Goal: Task Accomplishment & Management: Manage account settings

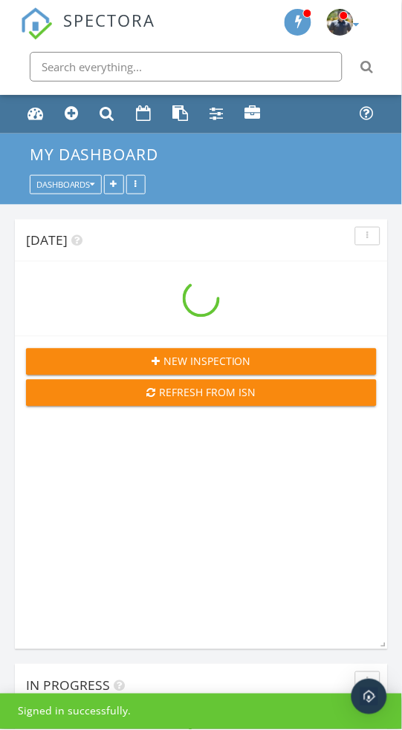
scroll to position [1648, 402]
click at [148, 105] on link "Calendar" at bounding box center [144, 114] width 26 height 28
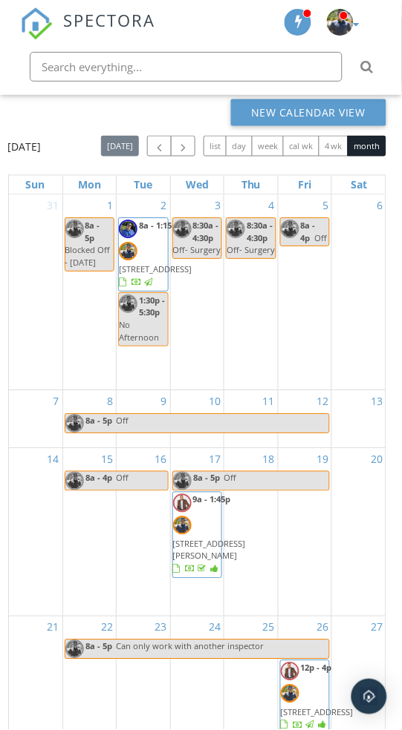
scroll to position [216, 0]
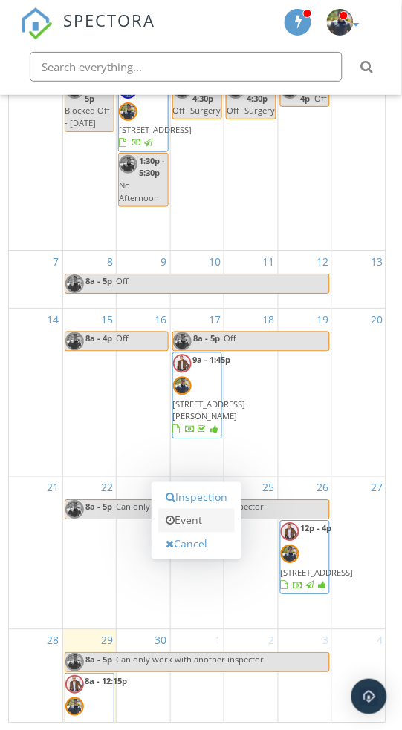
click at [208, 534] on link "Event" at bounding box center [196, 522] width 76 height 24
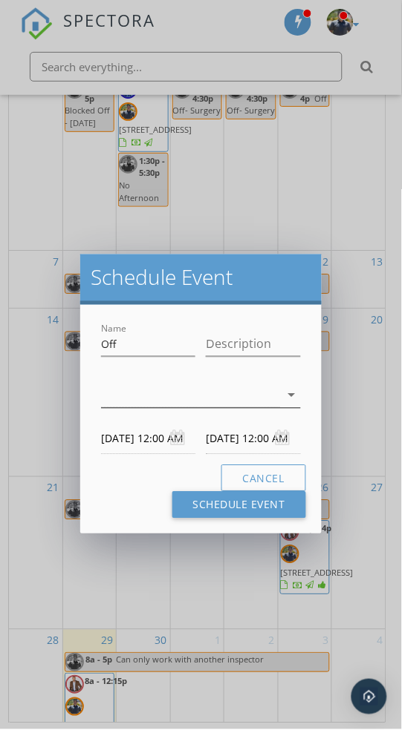
click at [296, 388] on icon "arrow_drop_down" at bounding box center [292, 396] width 18 height 18
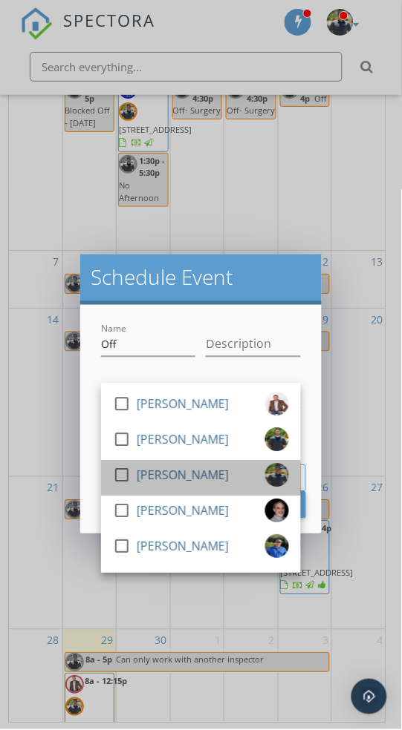
click at [247, 473] on div "check_box_outline_blank [PERSON_NAME]" at bounding box center [201, 479] width 176 height 30
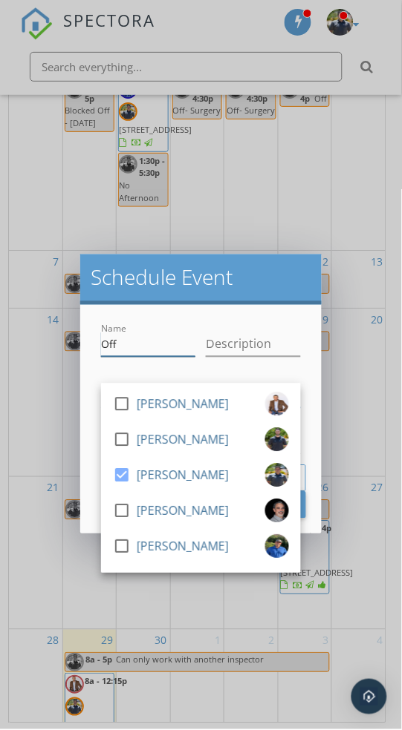
click at [186, 338] on input "Off" at bounding box center [148, 344] width 94 height 24
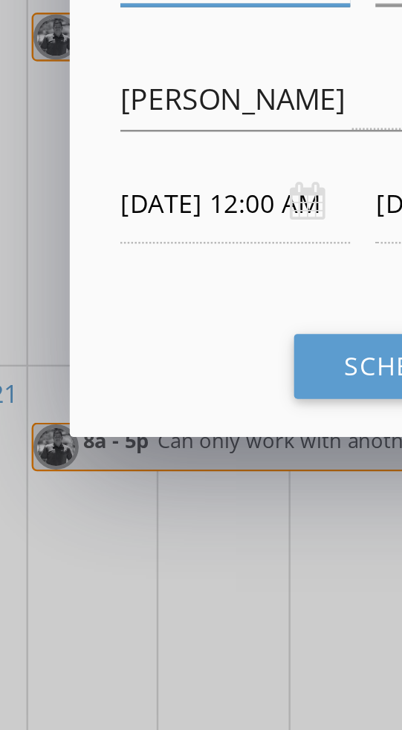
scroll to position [249, 0]
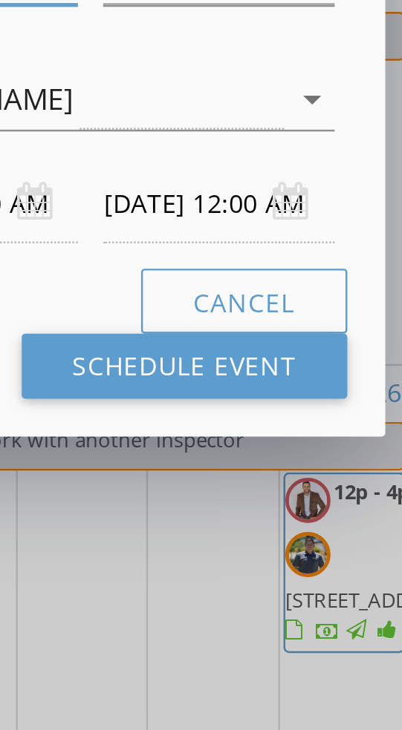
click at [278, 406] on div "10/02/2025 12:00 AM" at bounding box center [253, 410] width 94 height 32
click at [270, 407] on input "10/02/2025 12:00 AM" at bounding box center [253, 410] width 94 height 32
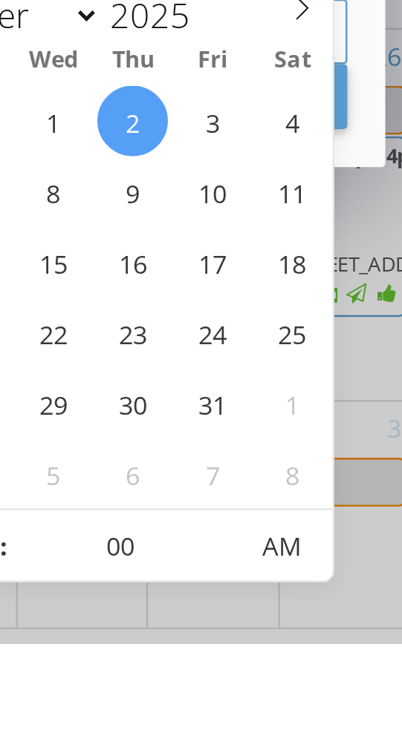
scroll to position [269, 0]
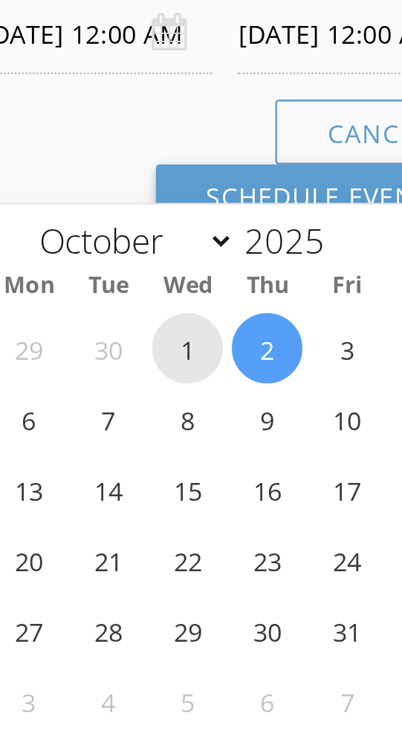
type input "10/01/2025 12:00 AM"
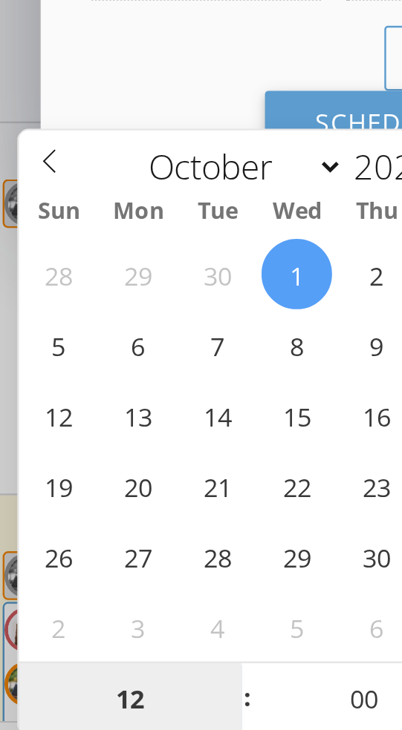
scroll to position [275, 0]
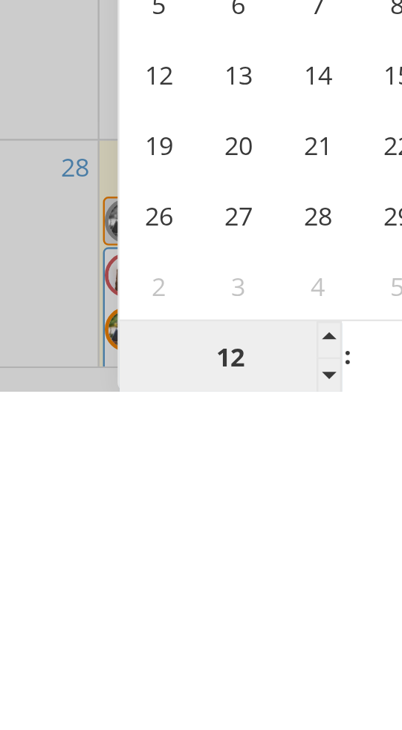
click at [121, 701] on input "12" at bounding box center [116, 716] width 91 height 30
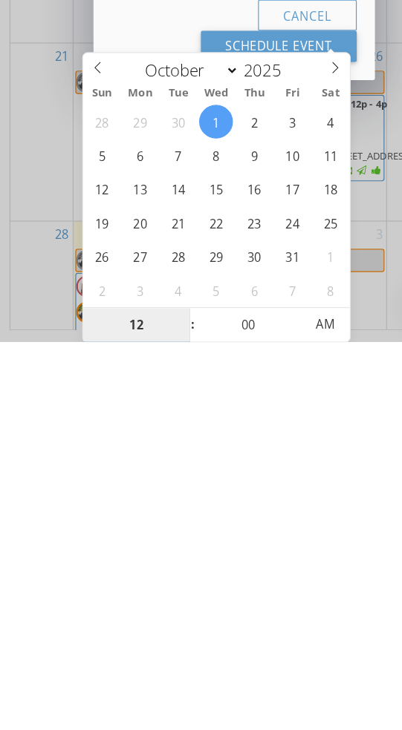
click at [174, 640] on div "28 29 30 1 2 3 4 5 6 7 8 9 10 11 12 13 14 15 16 17 18 19 20 21 22 23 24 25 26 2…" at bounding box center [185, 614] width 229 height 174
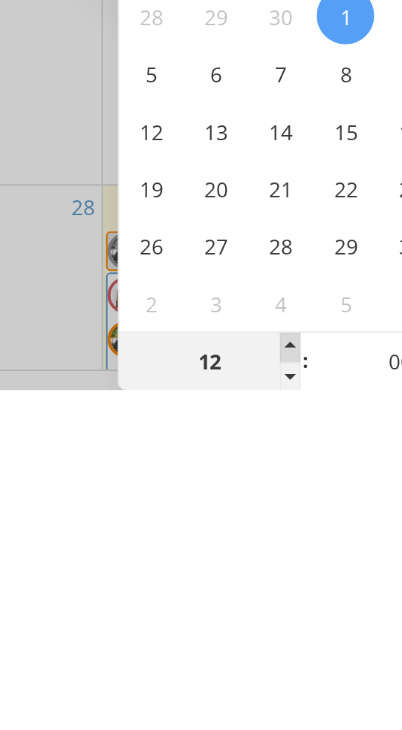
click at [160, 701] on span at bounding box center [157, 708] width 10 height 15
type input "01"
type input "10/01/2025 1:00 AM"
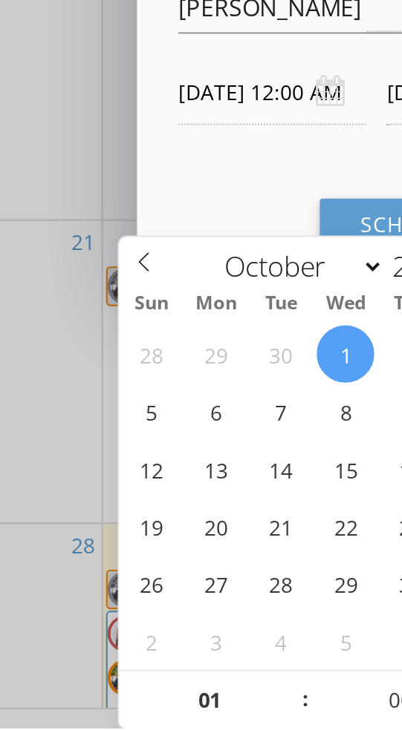
click at [166, 701] on span ":" at bounding box center [165, 716] width 4 height 30
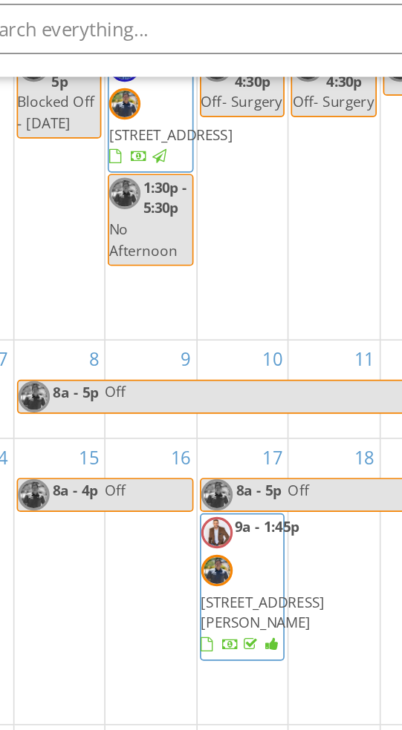
scroll to position [0, 0]
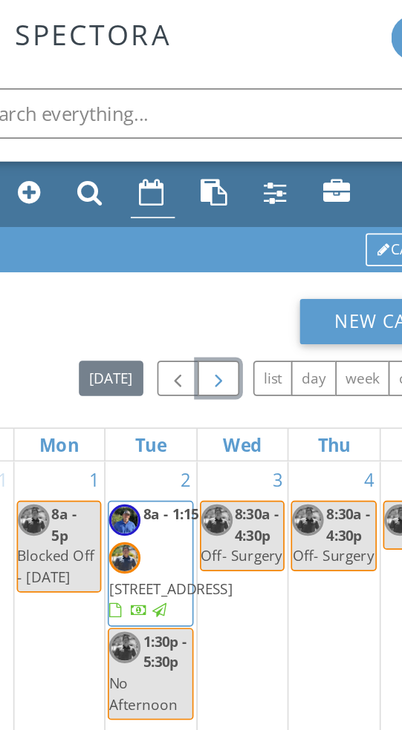
click at [192, 219] on button "button" at bounding box center [183, 222] width 24 height 21
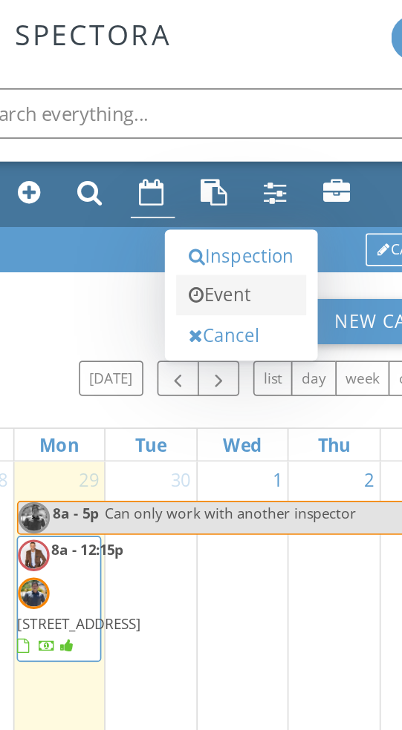
click at [197, 186] on link "Event" at bounding box center [196, 174] width 76 height 24
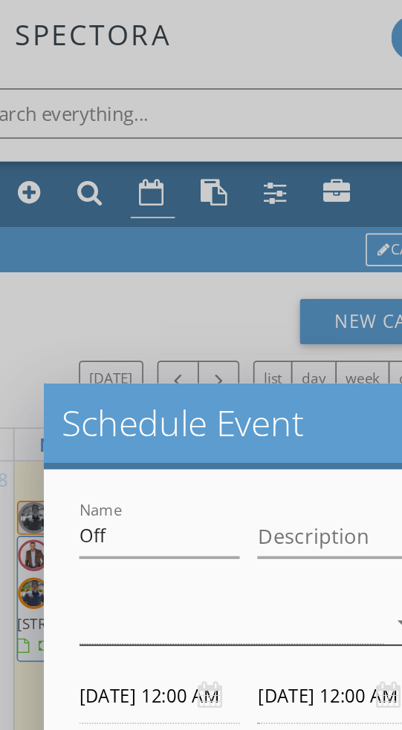
click at [218, 358] on div at bounding box center [190, 367] width 179 height 24
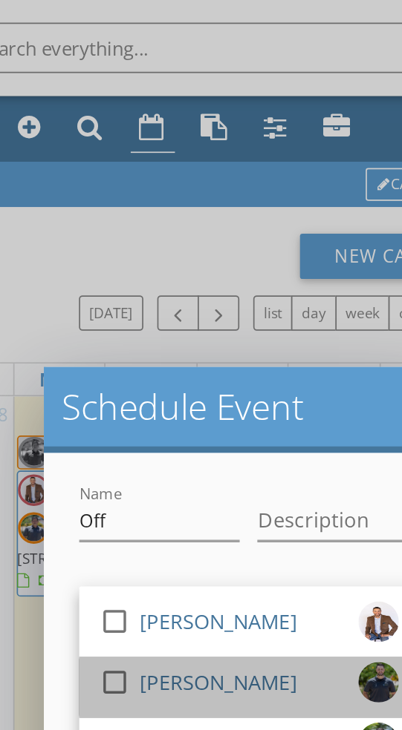
click at [145, 433] on div "Logan Reeve" at bounding box center [183, 440] width 92 height 24
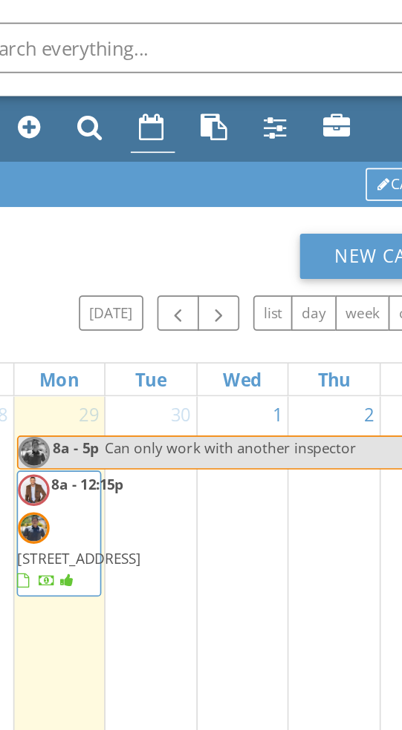
click at [163, 185] on div "New Calendar View" at bounding box center [197, 189] width 379 height 27
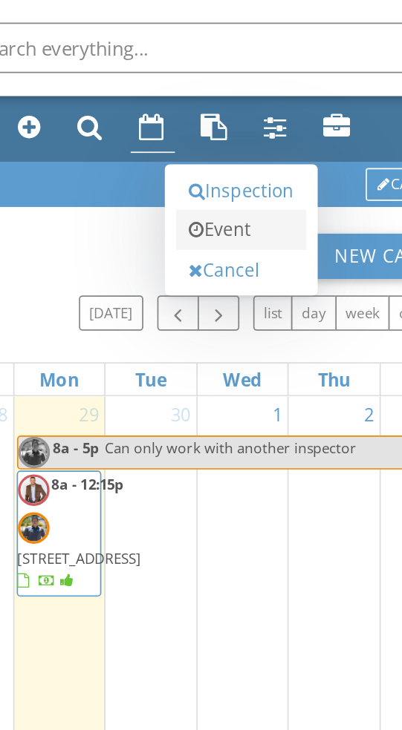
click at [207, 186] on link "Event" at bounding box center [196, 174] width 76 height 24
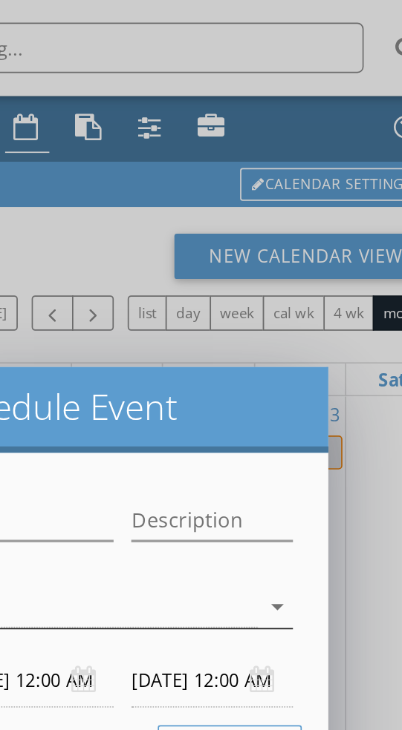
click at [286, 387] on icon "arrow_drop_down" at bounding box center [292, 396] width 18 height 18
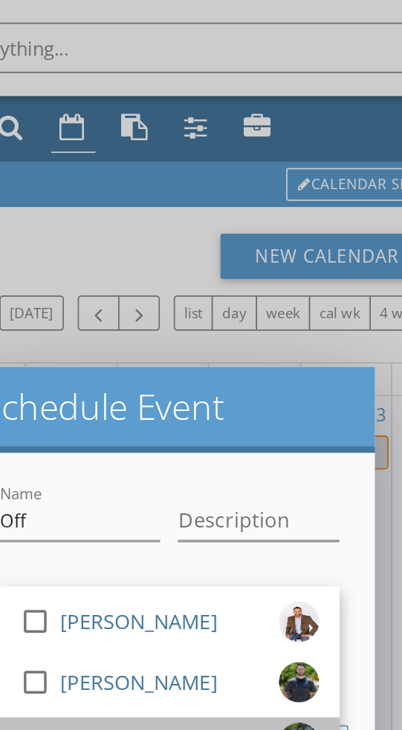
click at [159, 471] on div "[PERSON_NAME]" at bounding box center [183, 476] width 92 height 24
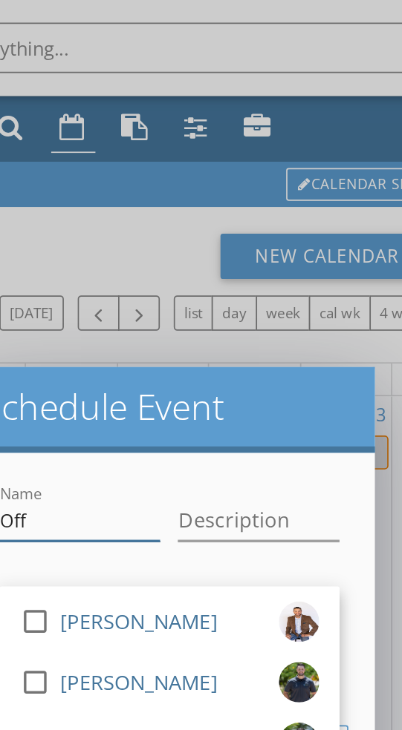
click at [173, 337] on input "Off" at bounding box center [148, 344] width 94 height 24
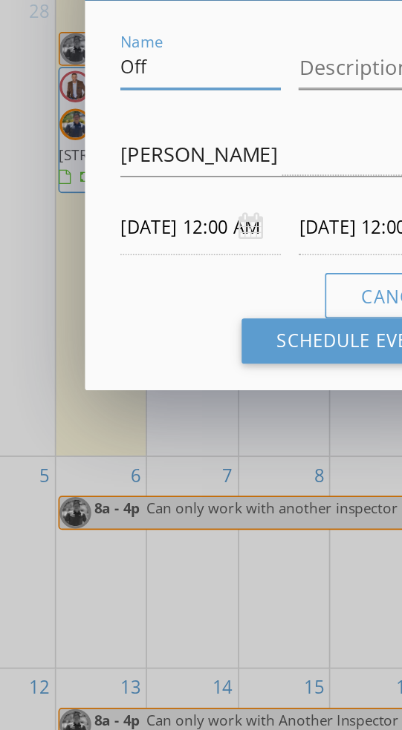
click at [157, 410] on input "10/01/2025 12:00 AM" at bounding box center [148, 410] width 94 height 32
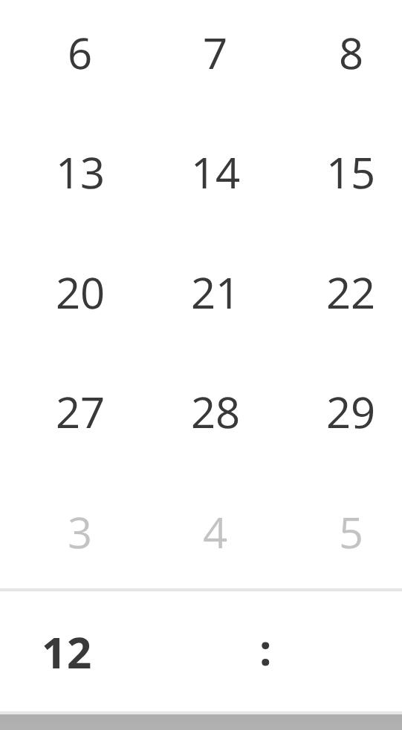
click at [195, 687] on span ":" at bounding box center [194, 690] width 4 height 30
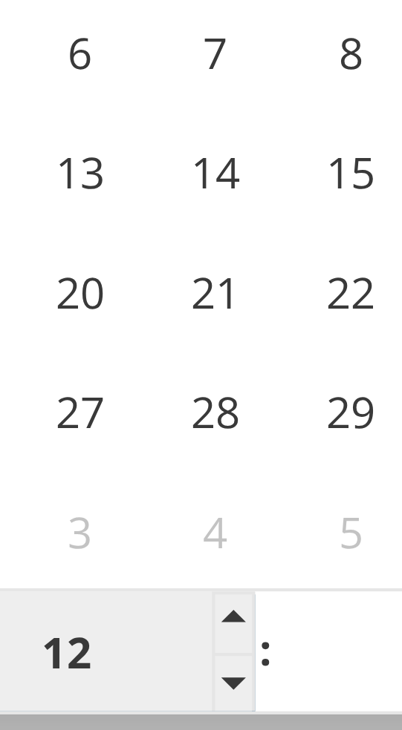
click at [168, 687] on input "12" at bounding box center [146, 690] width 91 height 30
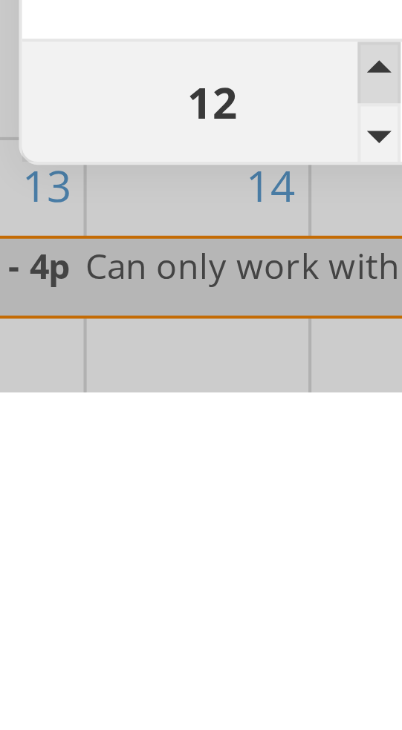
click at [186, 652] on span at bounding box center [187, 653] width 10 height 15
type input "01"
type input "10/01/2025 1:00 AM"
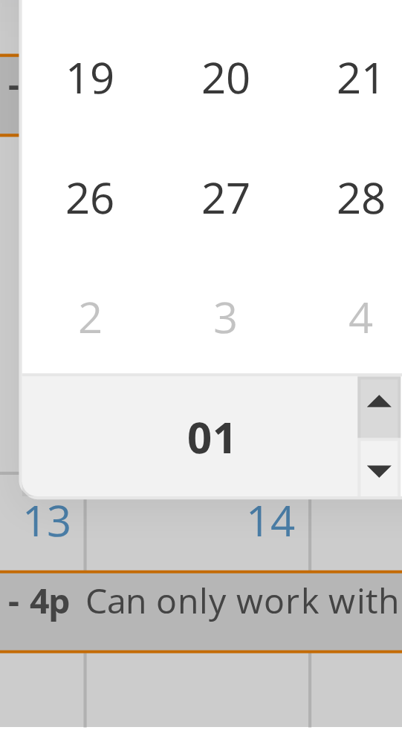
type input "10/02/2025 1:00 AM"
click at [186, 652] on span at bounding box center [187, 653] width 10 height 15
type input "02"
type input "10/01/2025 2:00 AM"
type input "10/02/2025 2:00 AM"
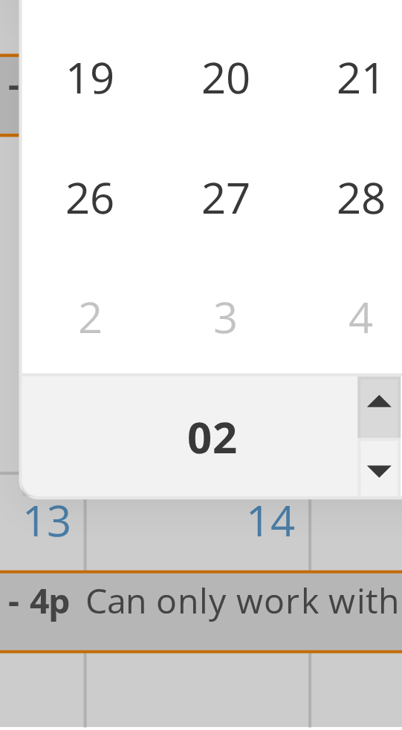
click at [186, 653] on span at bounding box center [187, 653] width 10 height 15
type input "03"
type input "10/01/2025 3:00 AM"
click at [185, 654] on span at bounding box center [187, 653] width 10 height 15
type input "04"
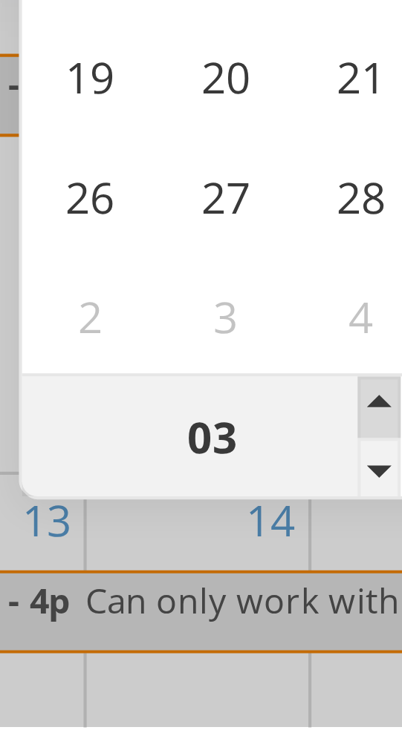
type input "10/01/2025 4:00 AM"
type input "10/02/2025 4:00 AM"
click at [185, 653] on span at bounding box center [187, 653] width 10 height 15
type input "05"
type input "10/01/2025 5:00 AM"
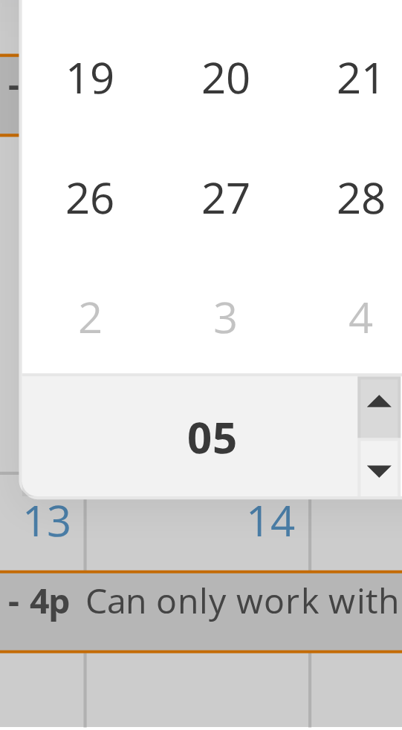
type input "10/02/2025 5:00 AM"
click at [184, 655] on span at bounding box center [187, 653] width 10 height 15
type input "06"
type input "10/01/2025 6:00 AM"
type input "10/02/2025 6:00 AM"
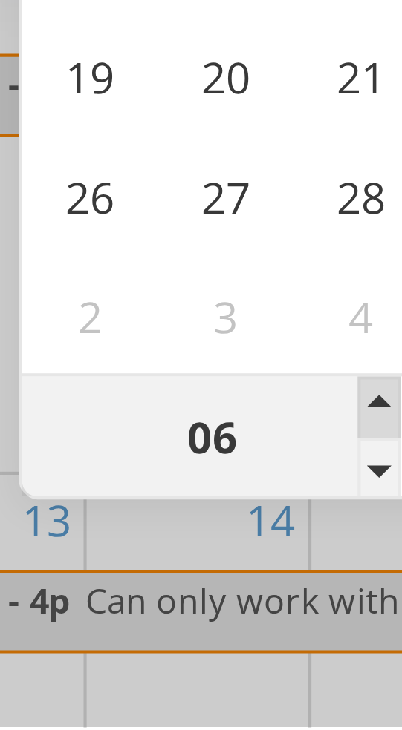
click at [184, 655] on span at bounding box center [187, 653] width 10 height 15
type input "07"
type input "10/01/2025 7:00 AM"
type input "10/02/2025 7:00 AM"
click at [183, 655] on span at bounding box center [187, 653] width 10 height 15
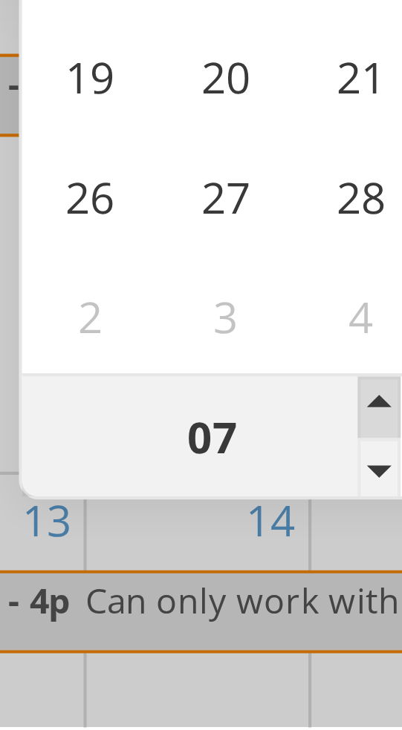
type input "08"
type input "10/01/2025 8:00 AM"
type input "10/02/2025 8:00 AM"
